Goal: Find specific fact

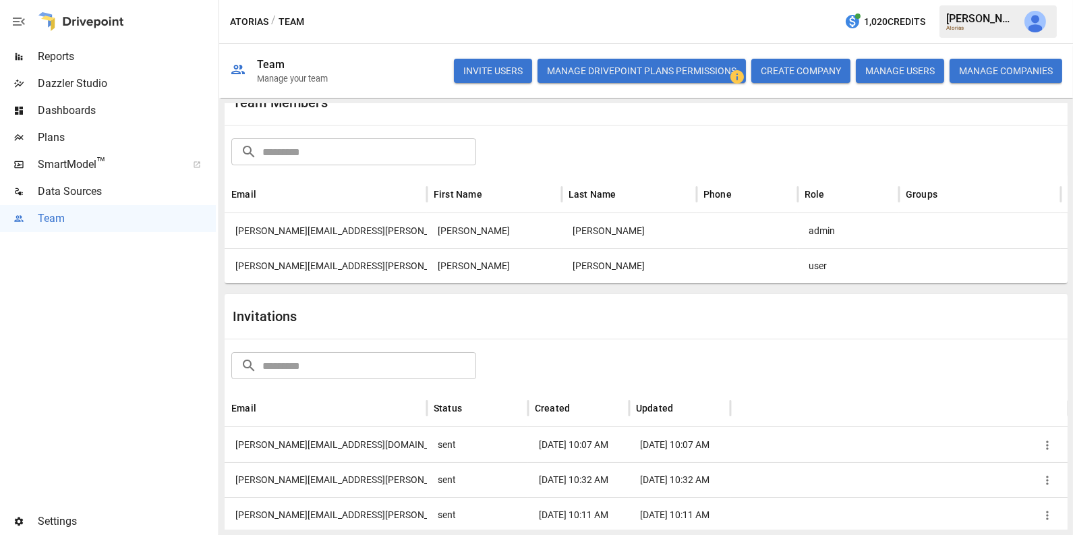
scroll to position [48, 0]
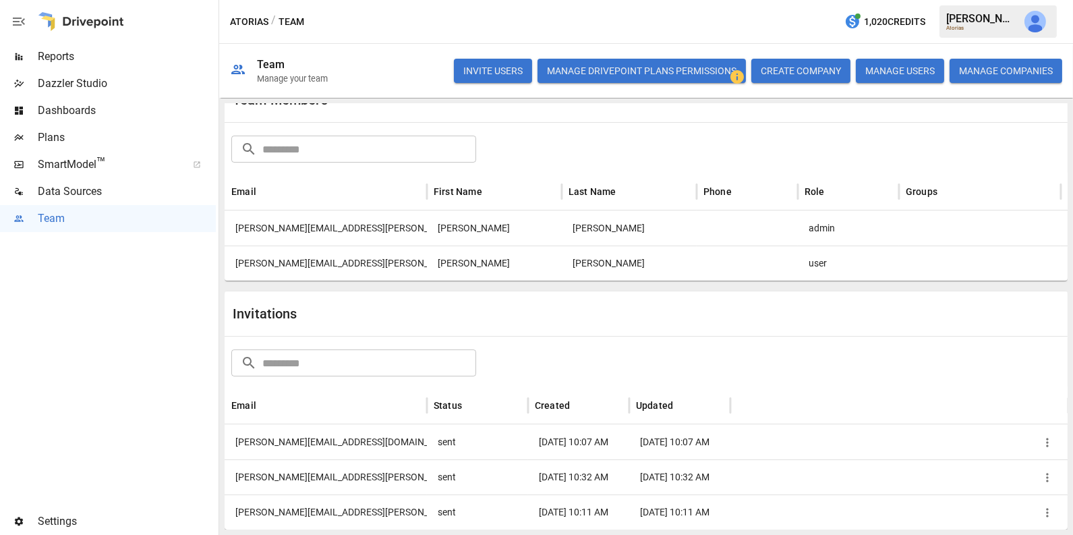
click at [336, 263] on div "[PERSON_NAME][EMAIL_ADDRESS][PERSON_NAME][DOMAIN_NAME]" at bounding box center [326, 262] width 202 height 35
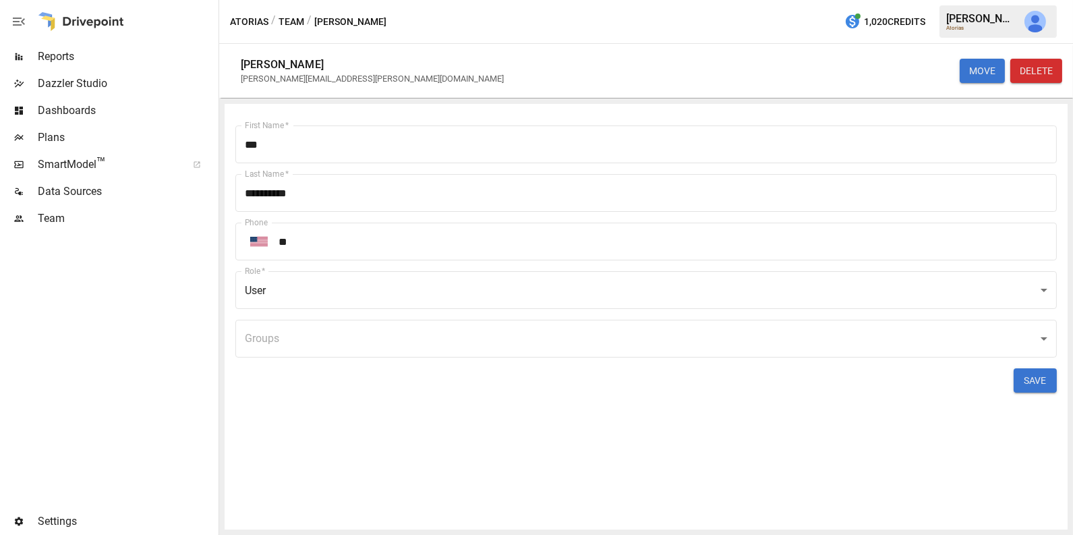
click at [341, 80] on div "[PERSON_NAME][EMAIL_ADDRESS][PERSON_NAME][DOMAIN_NAME]" at bounding box center [372, 78] width 263 height 10
copy div "[PERSON_NAME][EMAIL_ADDRESS][PERSON_NAME][DOMAIN_NAME] MOVE DELETE First Name  …"
click at [93, 208] on div "Team" at bounding box center [108, 218] width 216 height 27
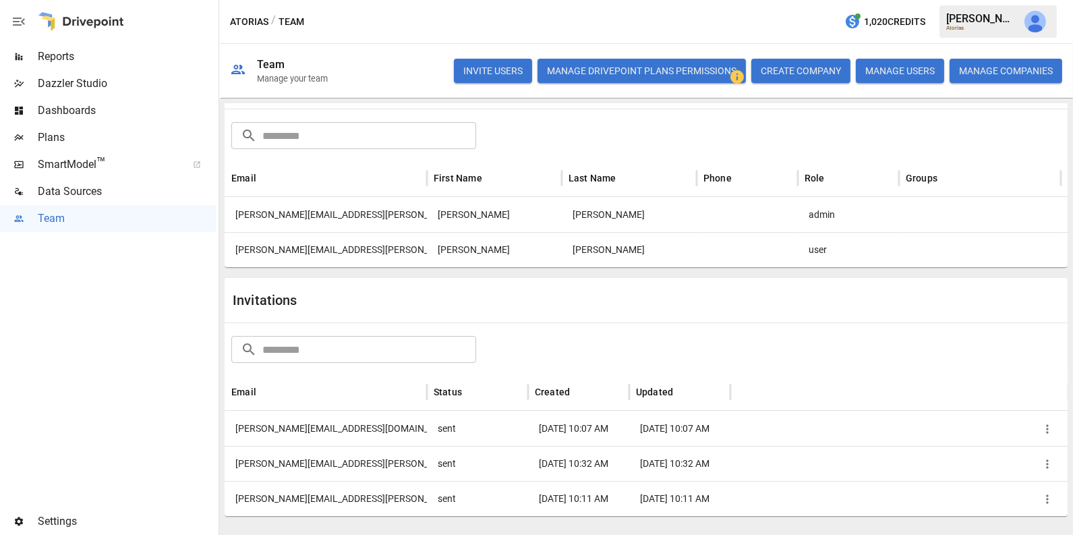
scroll to position [68, 0]
